Goal: Information Seeking & Learning: Learn about a topic

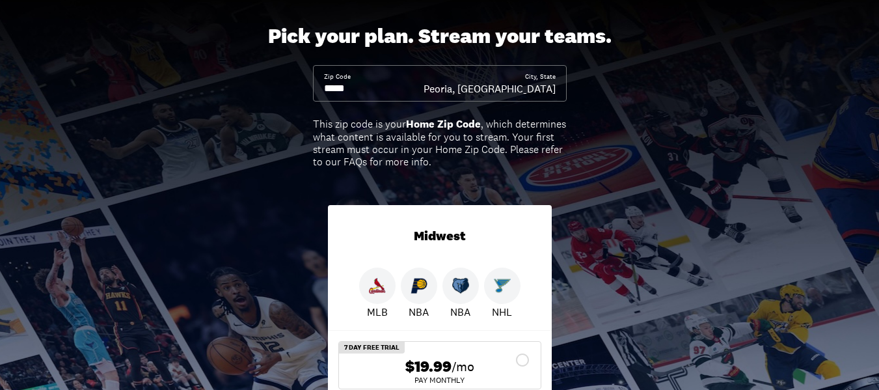
scroll to position [66, 0]
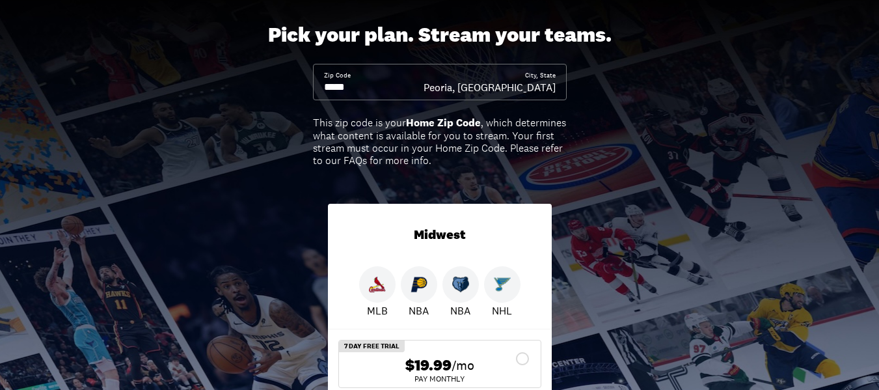
click at [365, 91] on input at bounding box center [374, 87] width 100 height 14
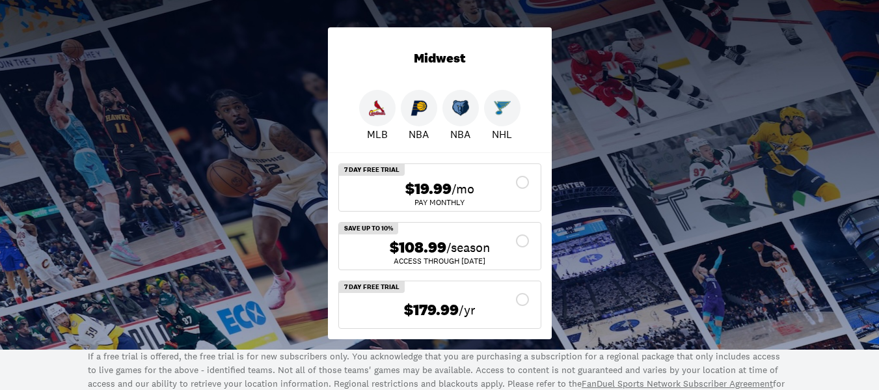
scroll to position [243, 0]
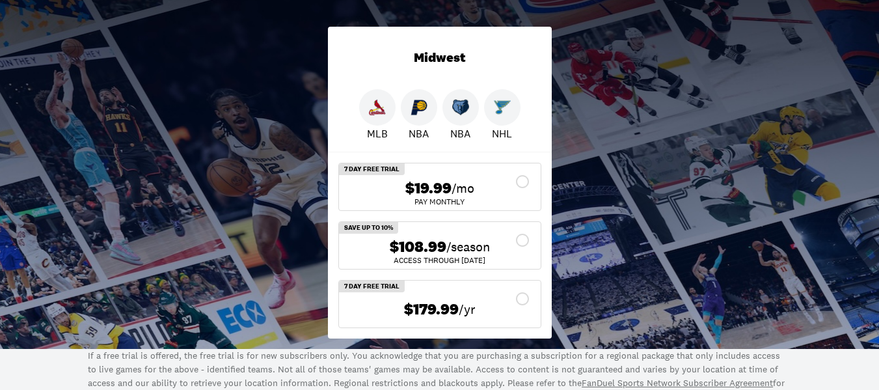
type input "*****"
click at [377, 111] on img at bounding box center [377, 107] width 17 height 17
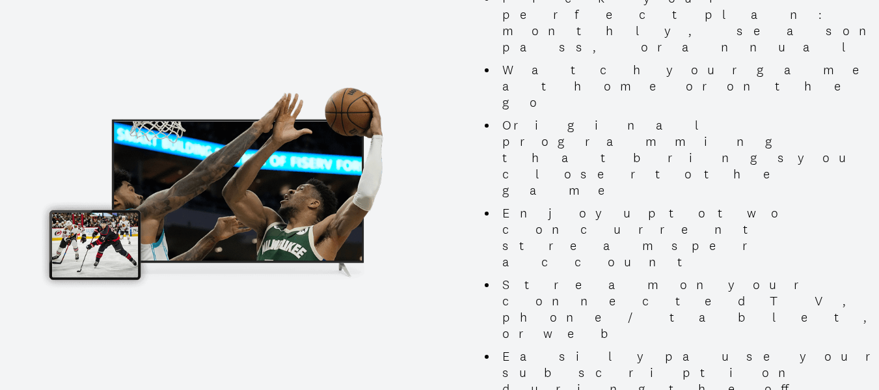
scroll to position [1372, 0]
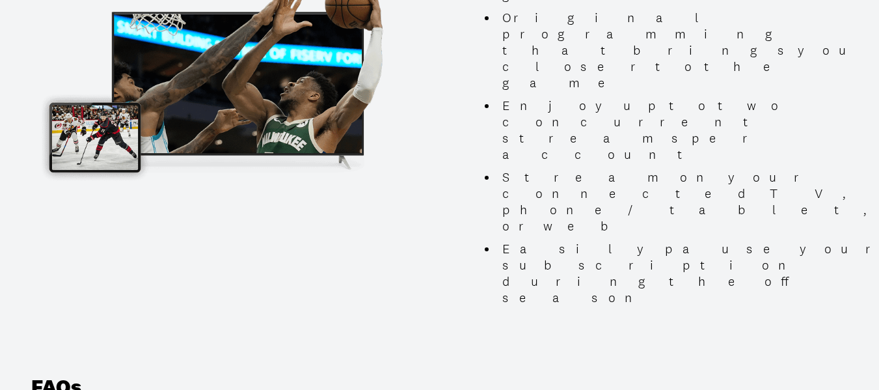
scroll to position [1499, 0]
